Goal: Go to known website: Go to known website

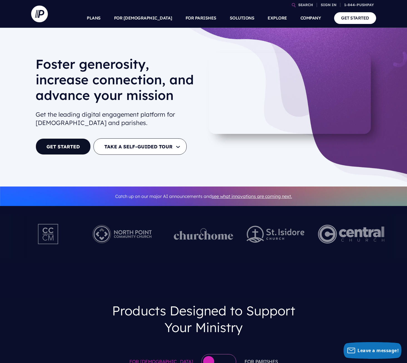
click at [29, 87] on div "[PERSON_NAME] generosity, increase connection, and advance your mission Get the…" at bounding box center [204, 107] width 354 height 109
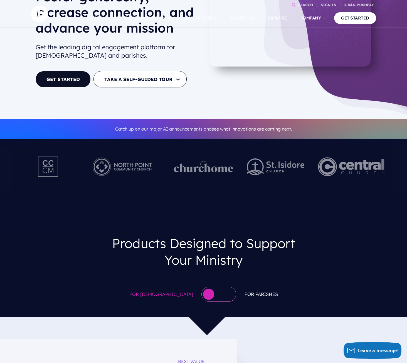
scroll to position [83, 0]
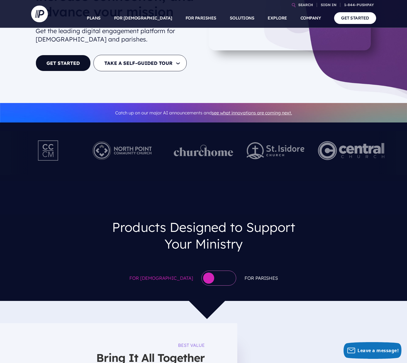
click at [51, 149] on img at bounding box center [48, 150] width 44 height 31
click at [103, 148] on img at bounding box center [122, 150] width 77 height 31
click at [217, 151] on img at bounding box center [204, 151] width 60 height 12
click at [273, 161] on div at bounding box center [276, 152] width 58 height 31
click at [361, 150] on img at bounding box center [351, 150] width 67 height 31
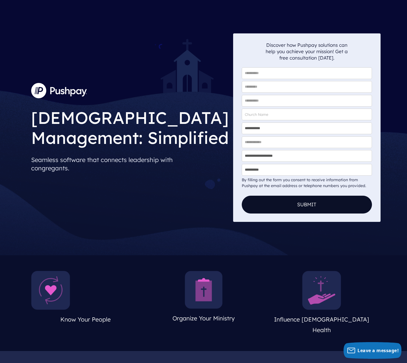
click at [61, 93] on img at bounding box center [59, 90] width 56 height 15
